Goal: Task Accomplishment & Management: Use online tool/utility

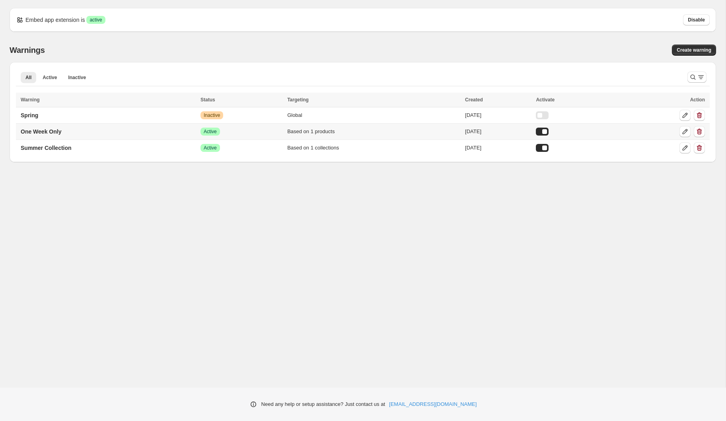
click at [73, 133] on td "One Week Only" at bounding box center [107, 132] width 182 height 16
click at [685, 132] on icon at bounding box center [684, 131] width 5 height 5
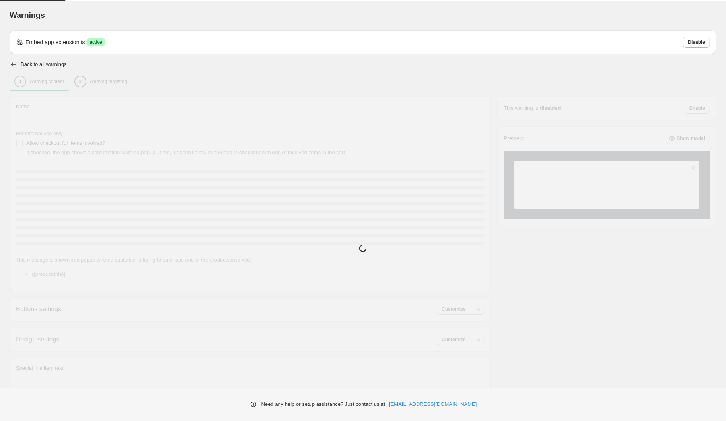
type input "**********"
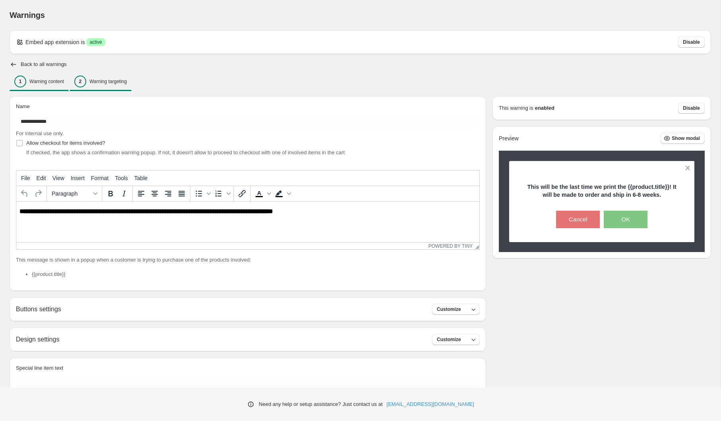
click at [127, 82] on p "Warning targeting" at bounding box center [107, 81] width 37 height 6
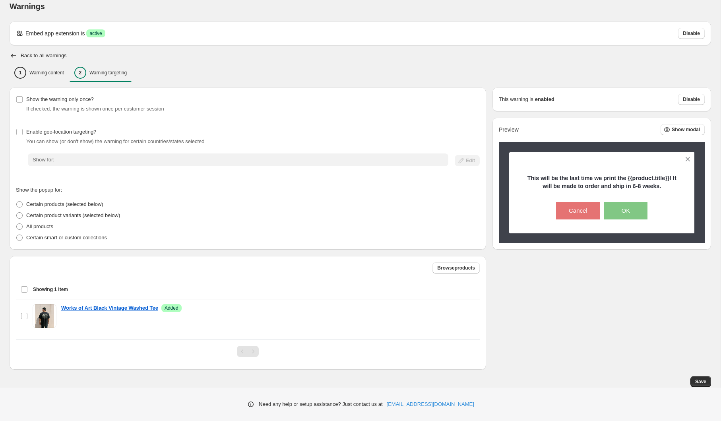
scroll to position [9, 0]
click at [457, 268] on span "Browse products" at bounding box center [456, 268] width 38 height 6
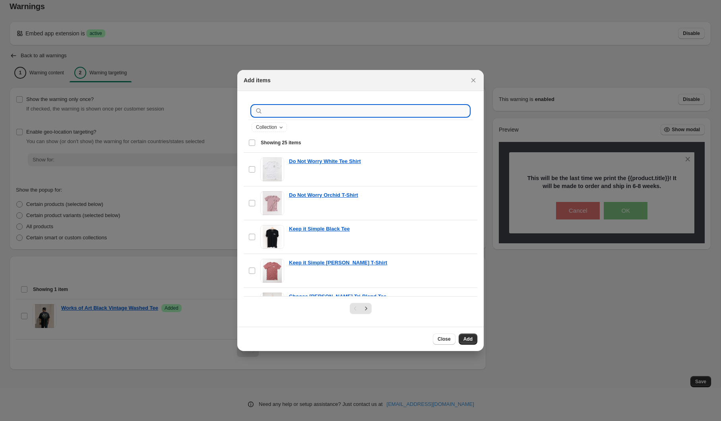
click at [299, 111] on input ":r1b:" at bounding box center [366, 110] width 205 height 11
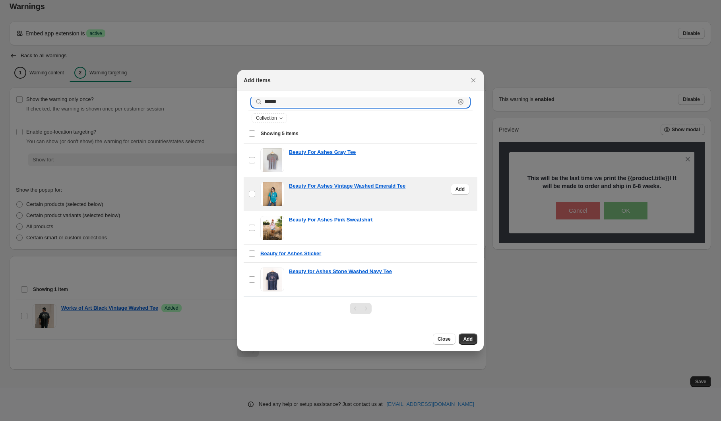
scroll to position [9, 0]
type input "******"
click at [470, 338] on span "Add" at bounding box center [468, 339] width 9 height 6
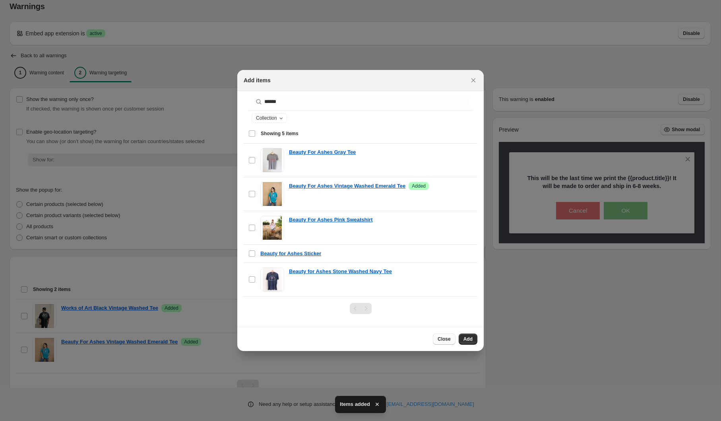
click at [437, 340] on button "Close" at bounding box center [444, 339] width 23 height 11
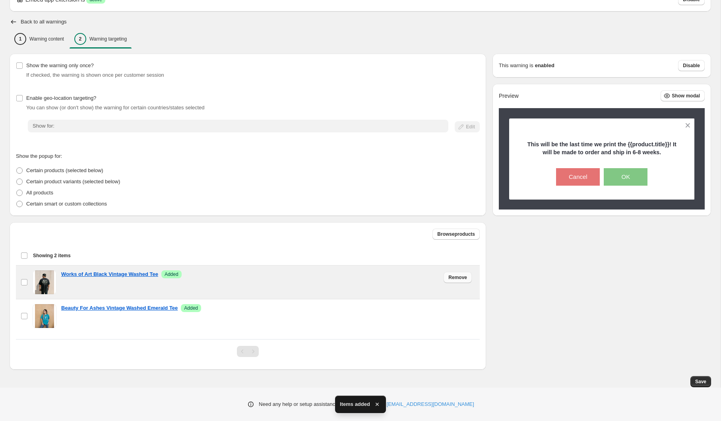
scroll to position [43, 0]
click at [463, 277] on span "Remove" at bounding box center [457, 277] width 19 height 6
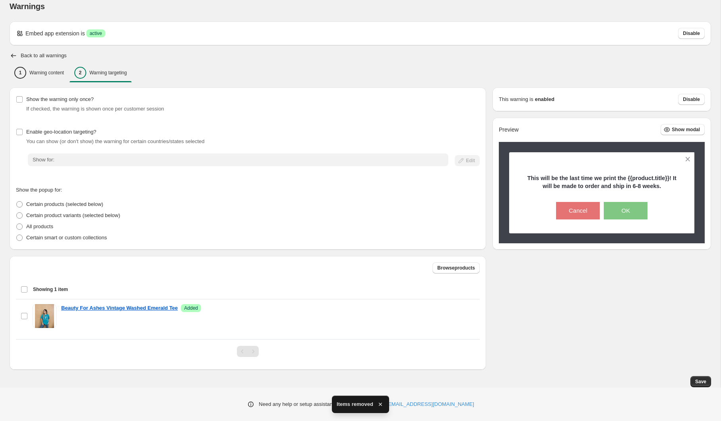
scroll to position [9, 0]
drag, startPoint x: 703, startPoint y: 380, endPoint x: 698, endPoint y: 374, distance: 7.6
click at [703, 380] on span "Save" at bounding box center [700, 381] width 11 height 6
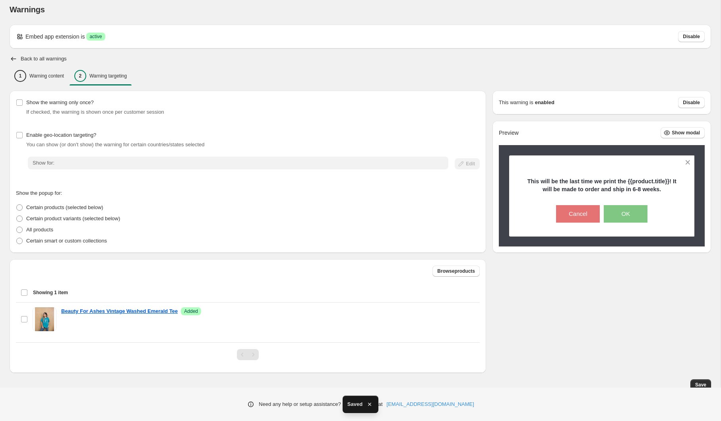
scroll to position [5, 0]
